Goal: Find specific page/section: Find specific page/section

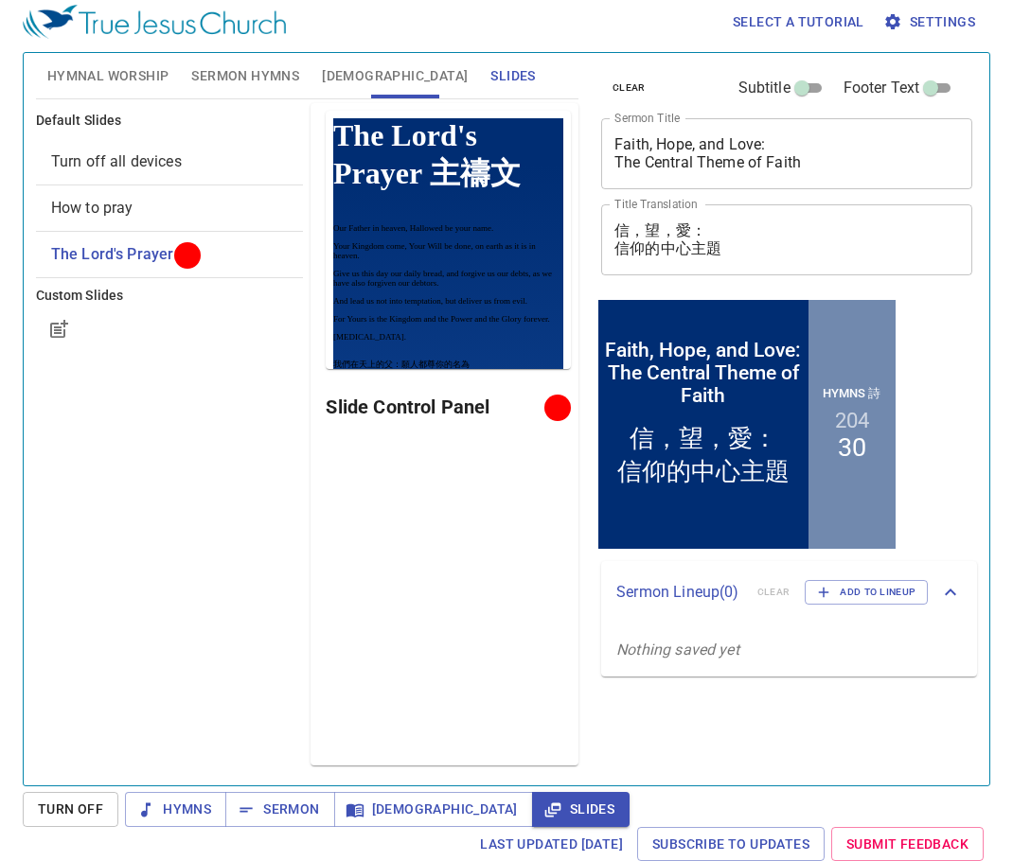
scroll to position [9, 0]
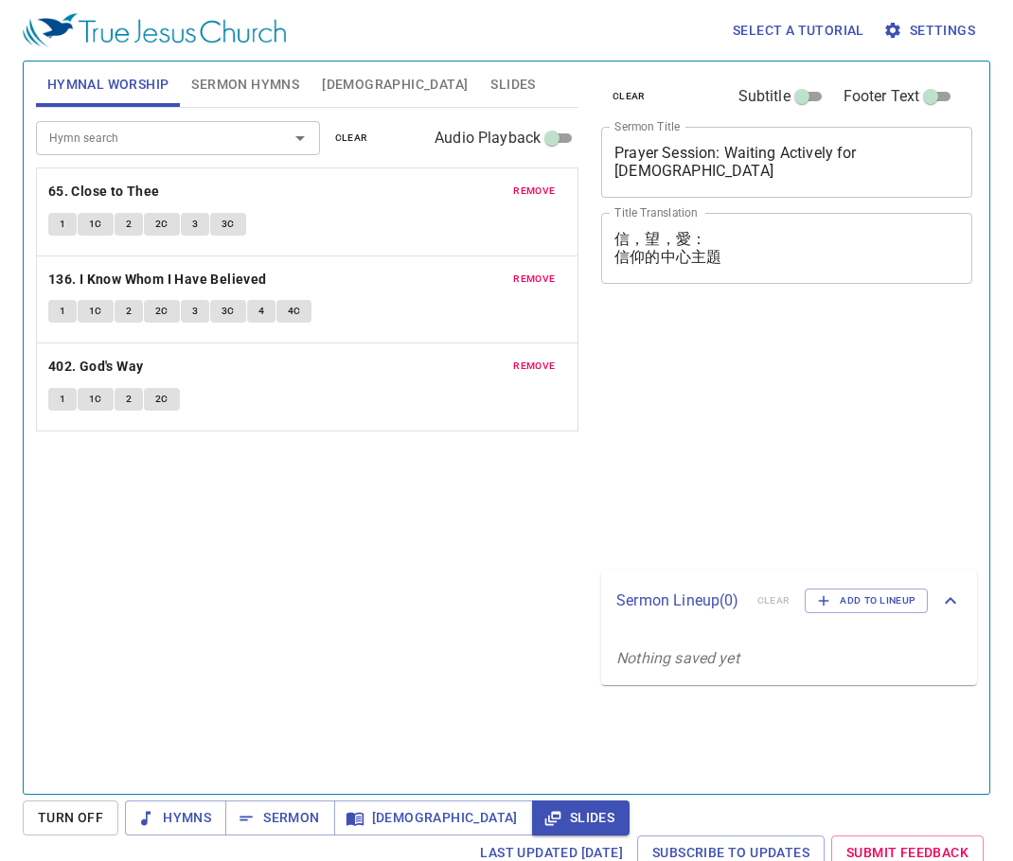
scroll to position [9, 0]
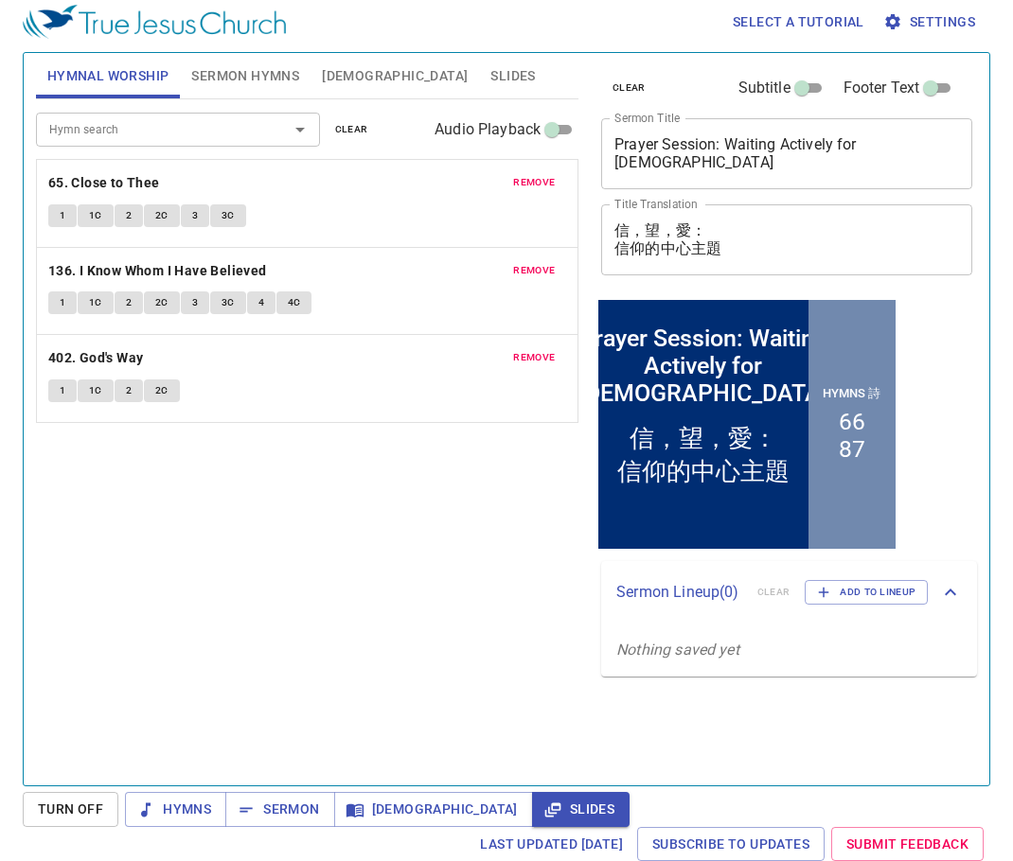
click at [553, 180] on span "remove" at bounding box center [534, 182] width 42 height 17
click at [553, 262] on span "remove" at bounding box center [534, 270] width 42 height 17
click at [553, 349] on span "remove" at bounding box center [534, 357] width 42 height 17
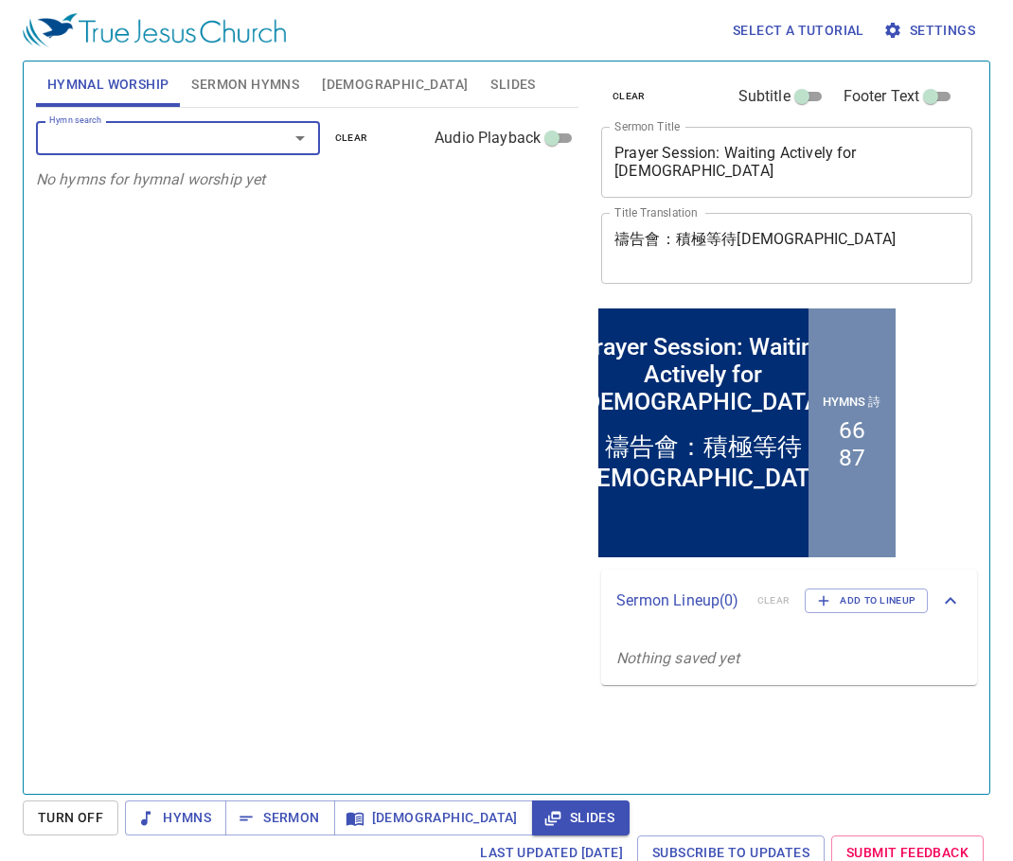
scroll to position [9, 0]
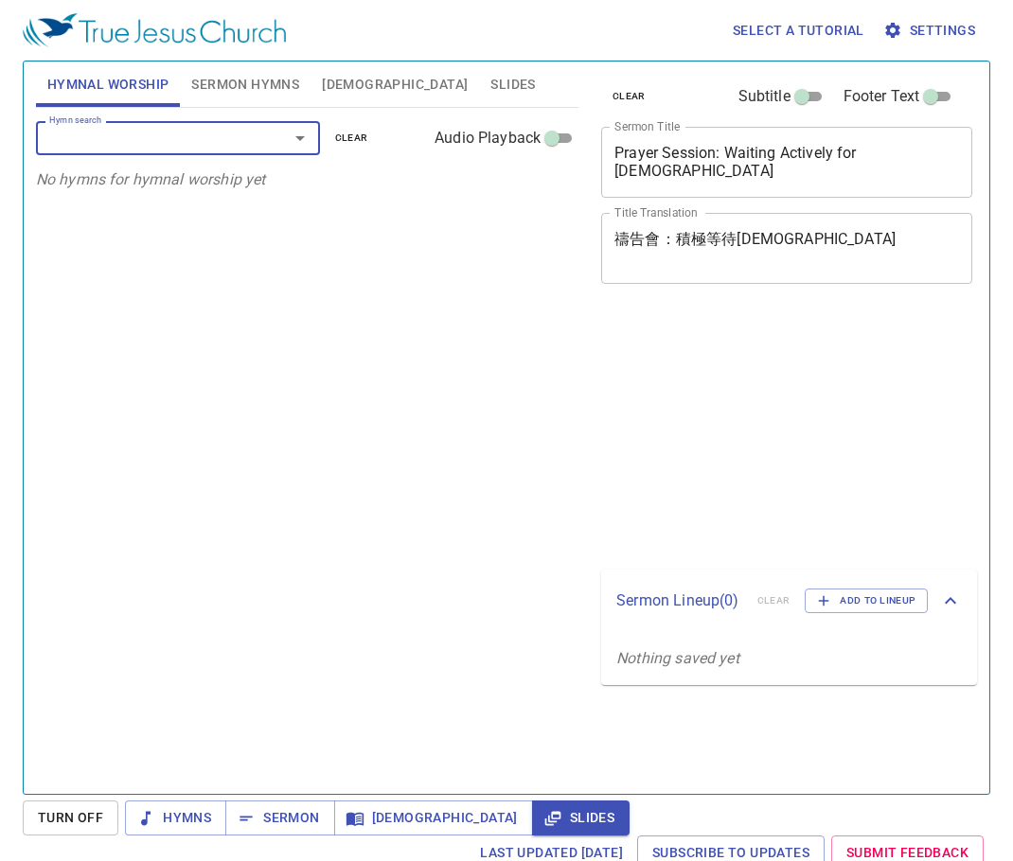
scroll to position [9, 0]
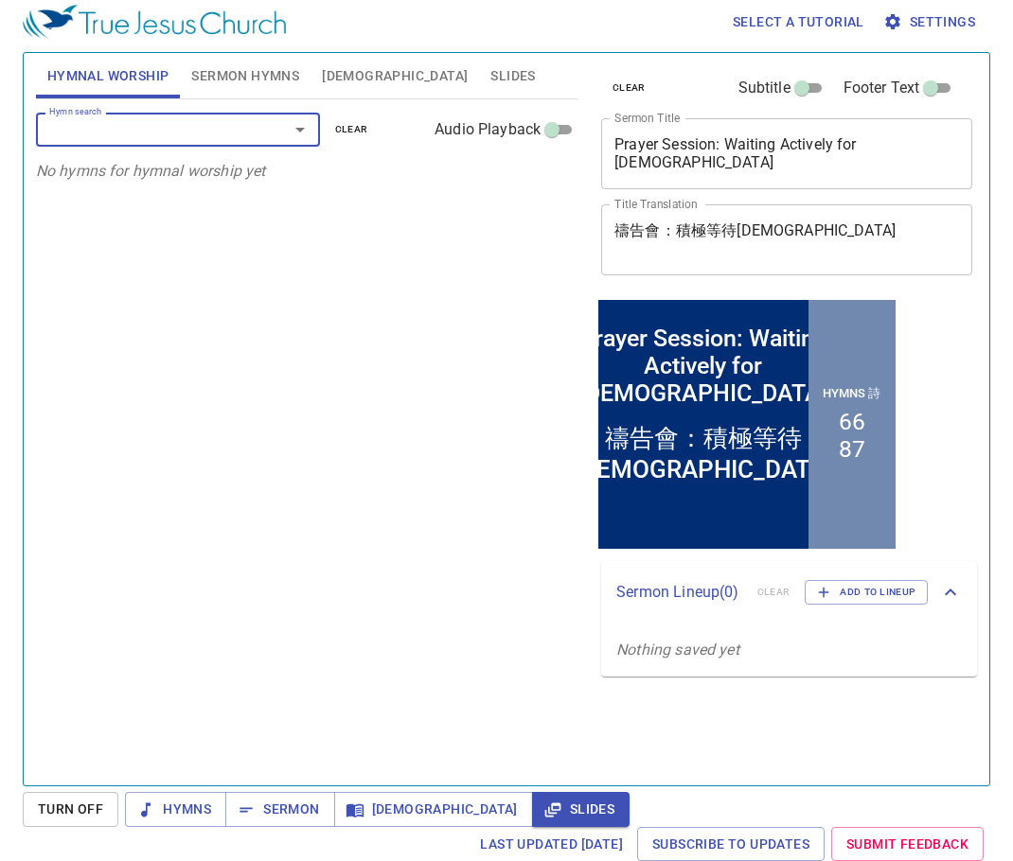
scroll to position [9, 0]
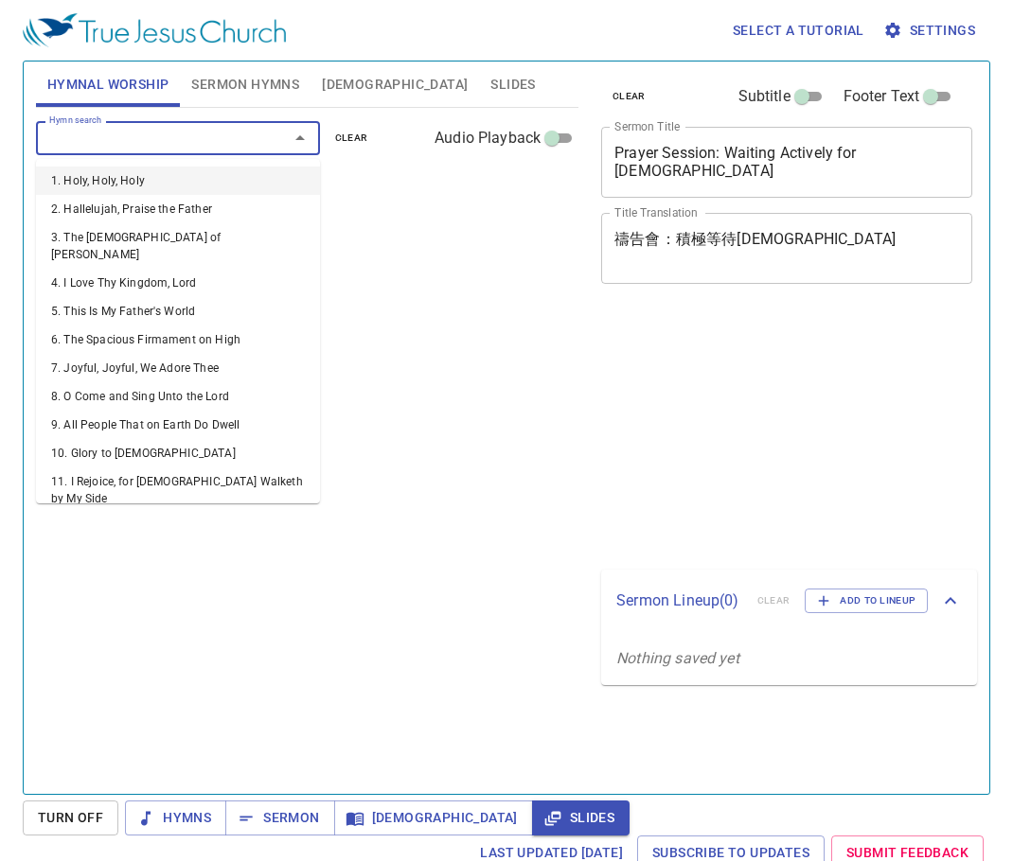
scroll to position [9, 0]
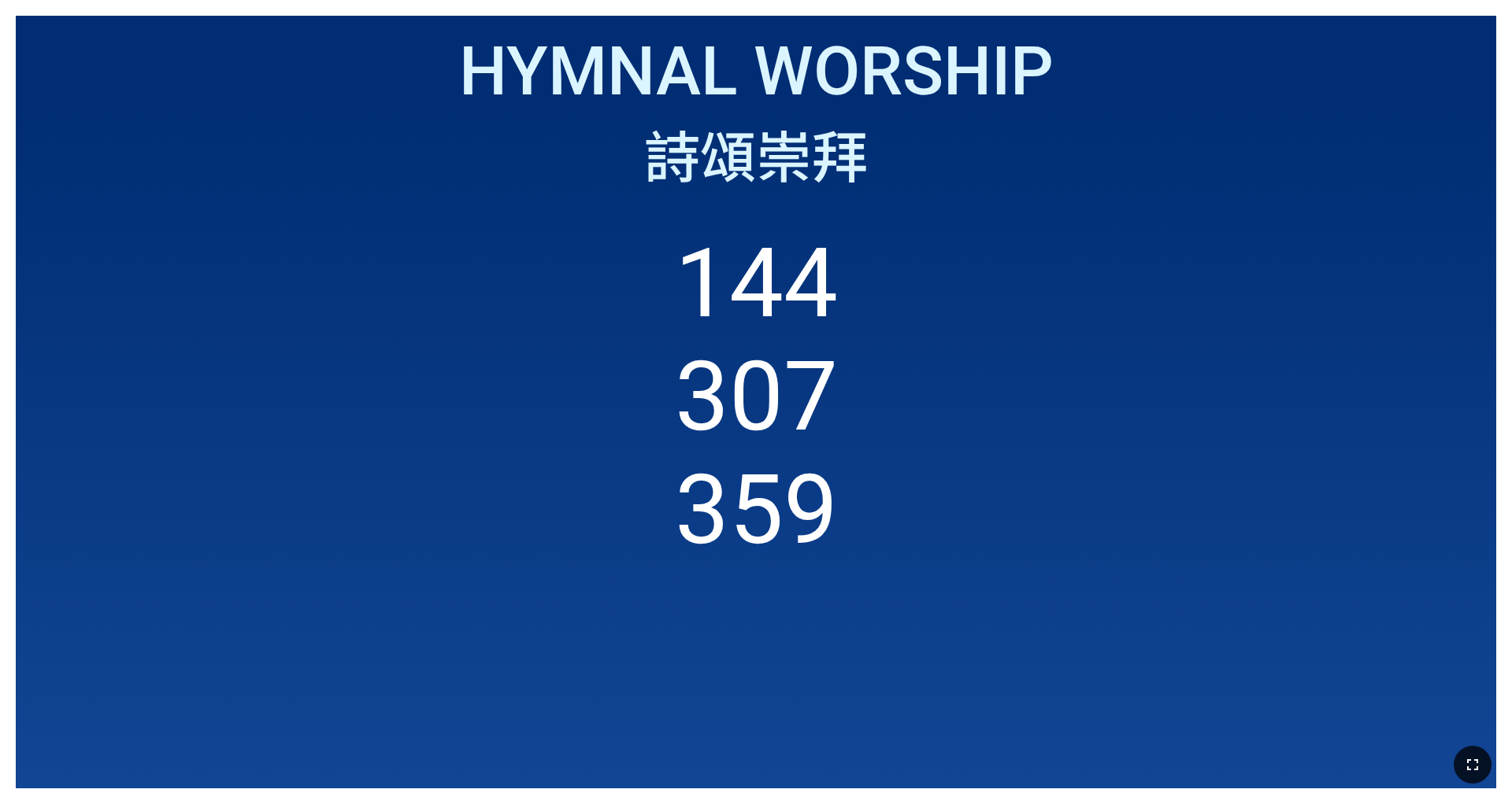
click at [629, 502] on icon "button" at bounding box center [1472, 765] width 19 height 19
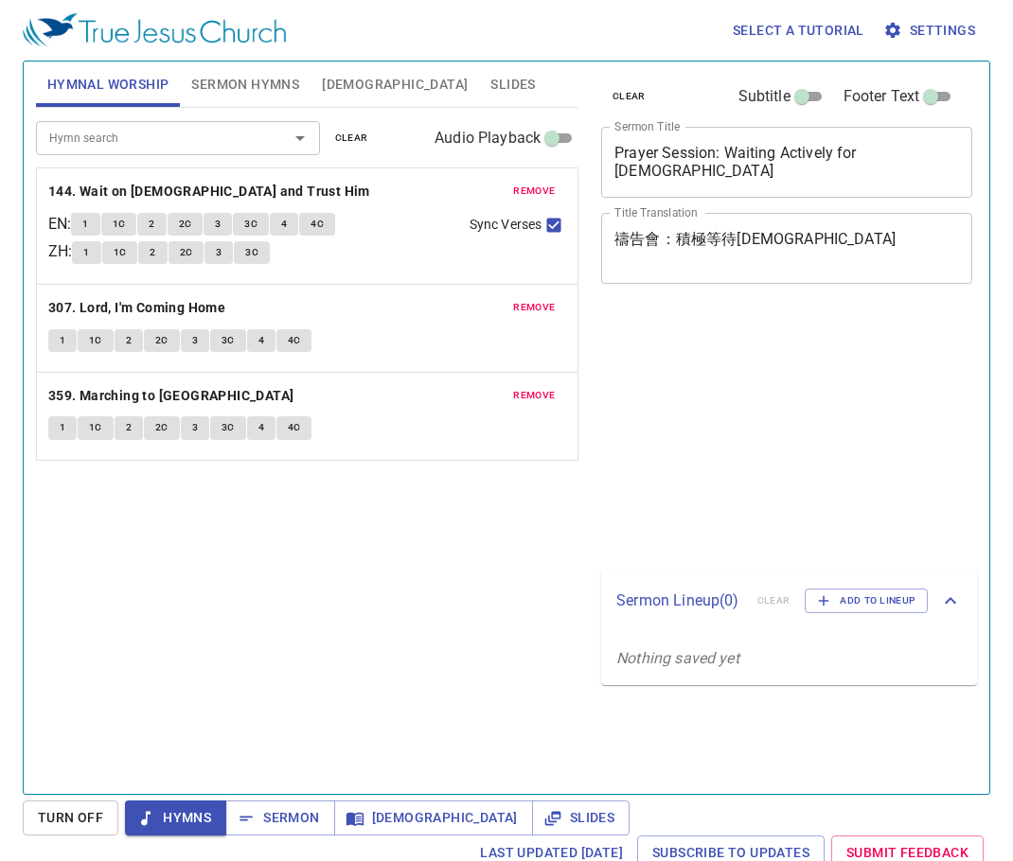
scroll to position [9, 0]
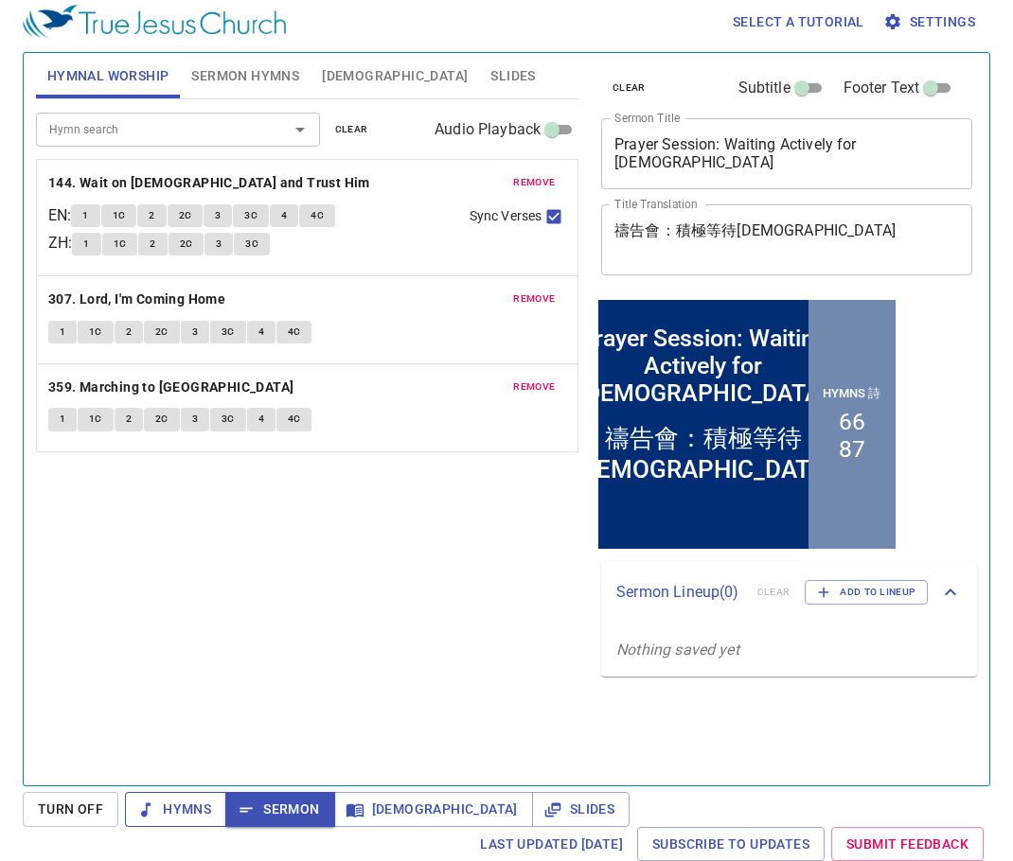
click at [157, 809] on span "Hymns" at bounding box center [175, 810] width 71 height 24
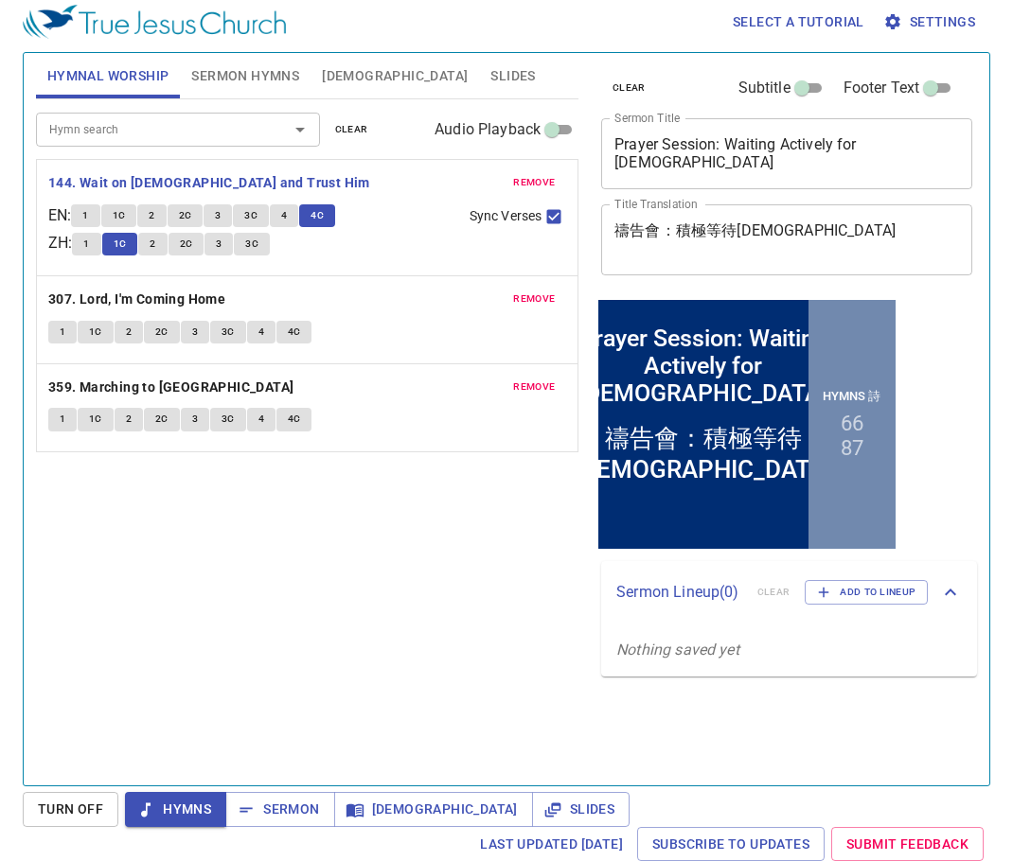
scroll to position [9, 0]
